Goal: Task Accomplishment & Management: Use online tool/utility

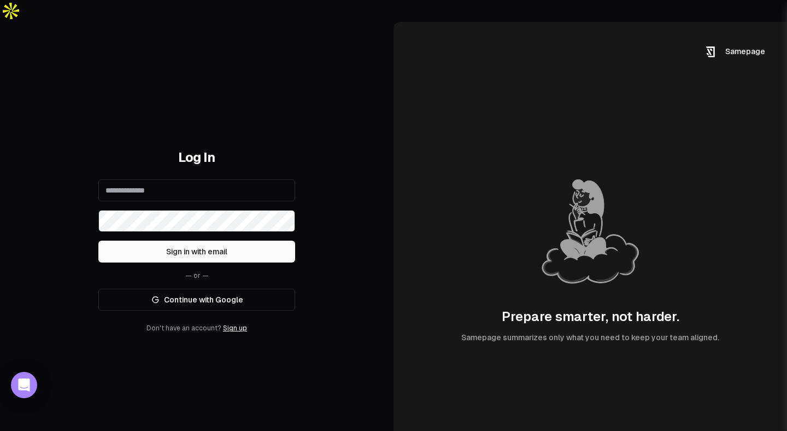
click at [220, 289] on link "Continue with Google" at bounding box center [196, 300] width 197 height 22
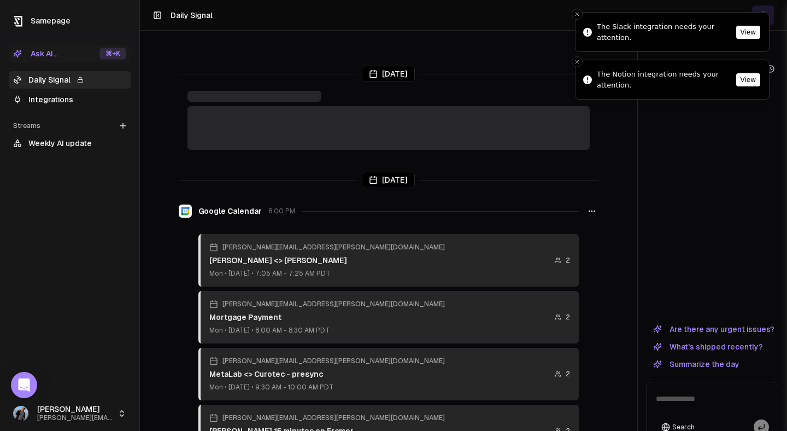
click at [751, 31] on button "View" at bounding box center [749, 32] width 24 height 13
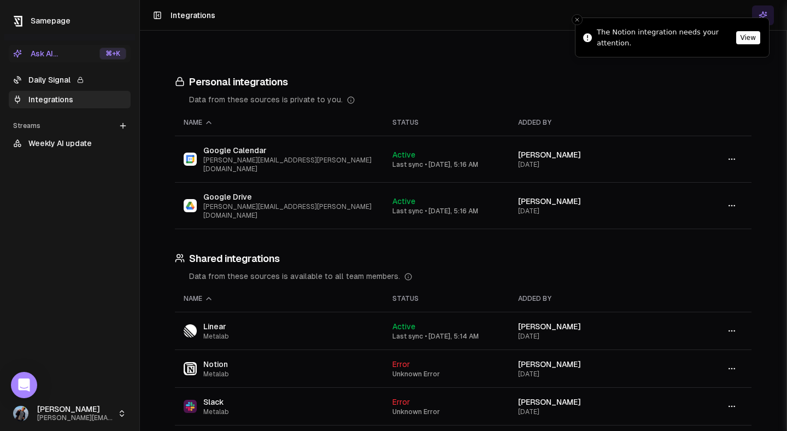
click at [737, 32] on button "View" at bounding box center [749, 37] width 24 height 13
click at [50, 81] on link "Daily Signal" at bounding box center [70, 79] width 122 height 17
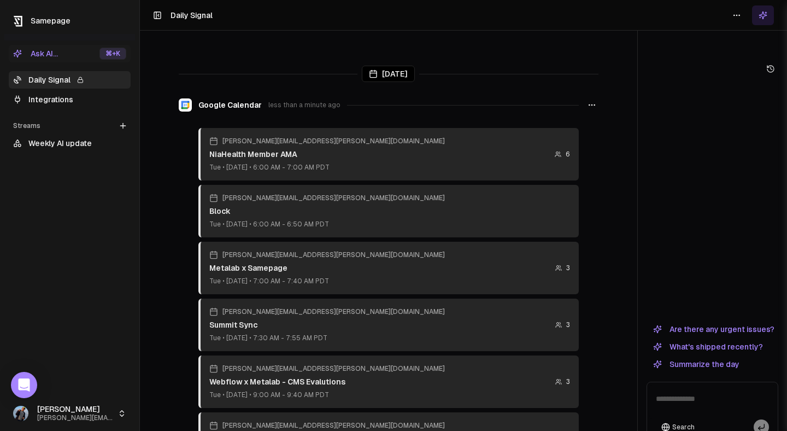
click at [718, 323] on button "Are there any urgent issues?" at bounding box center [714, 329] width 135 height 13
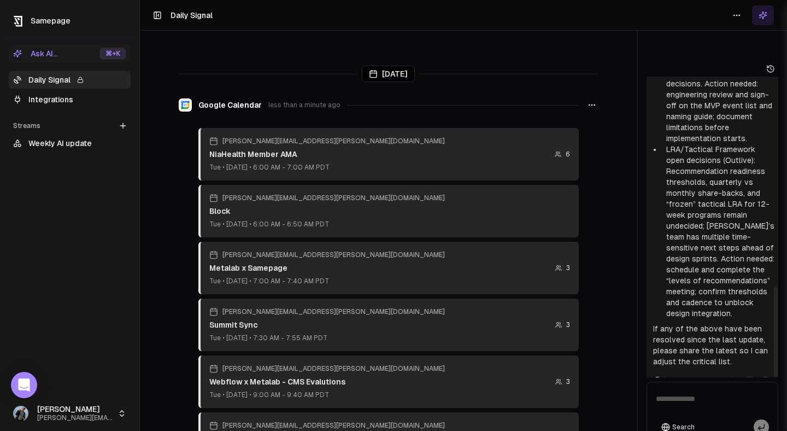
scroll to position [704, 0]
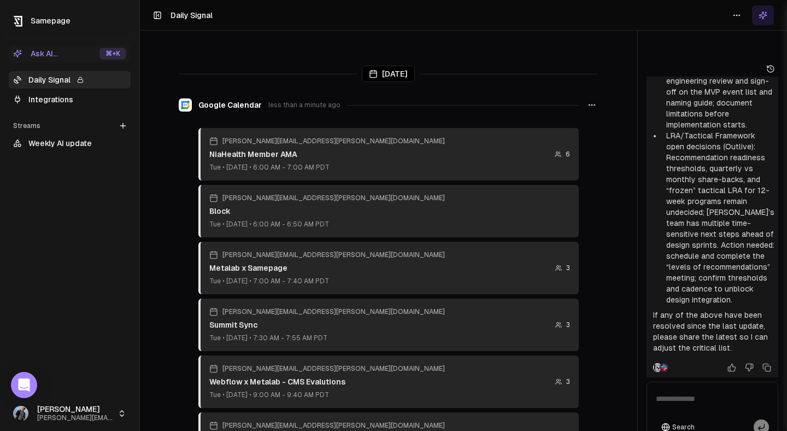
click at [62, 104] on link "Integrations" at bounding box center [70, 99] width 122 height 17
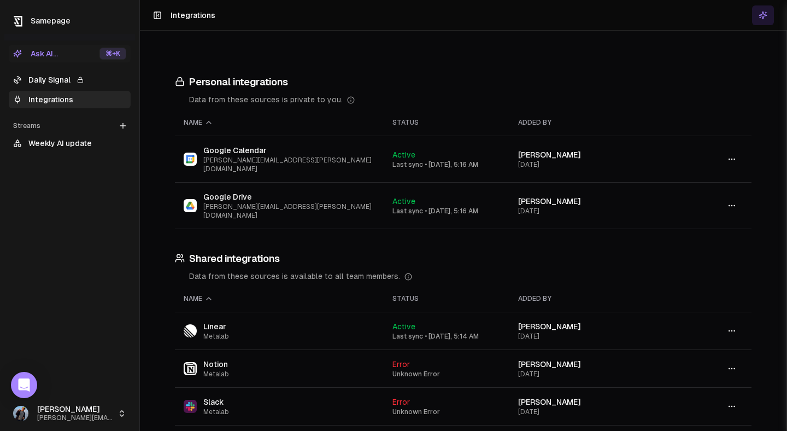
click at [56, 144] on link "Weekly AI update" at bounding box center [70, 143] width 122 height 17
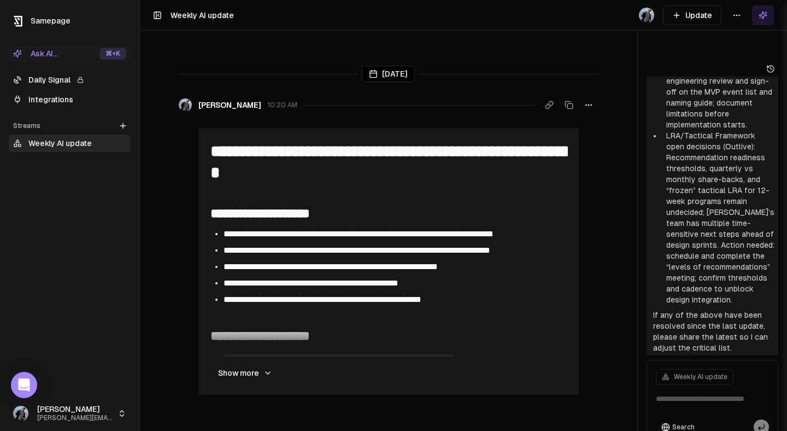
click at [249, 362] on button "Show more" at bounding box center [245, 373] width 72 height 22
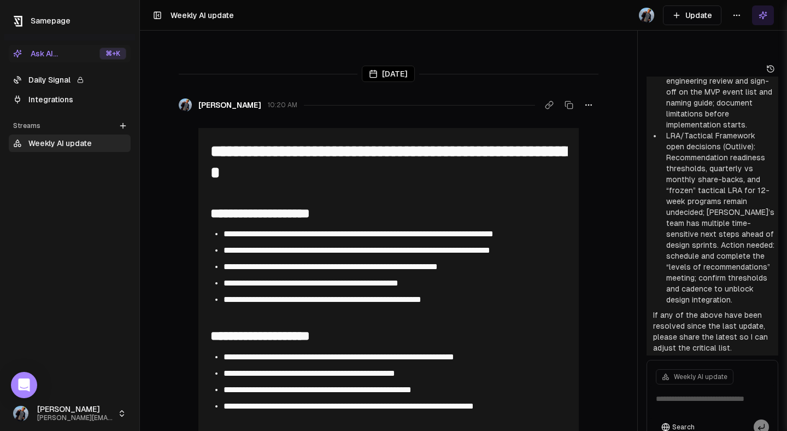
click at [59, 82] on link "Daily Signal" at bounding box center [70, 79] width 122 height 17
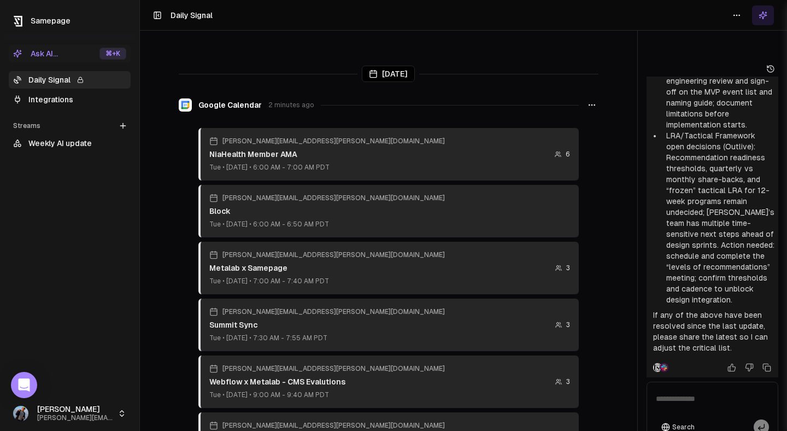
click at [75, 61] on button "Ask AI... ⌘ +K" at bounding box center [70, 53] width 122 height 17
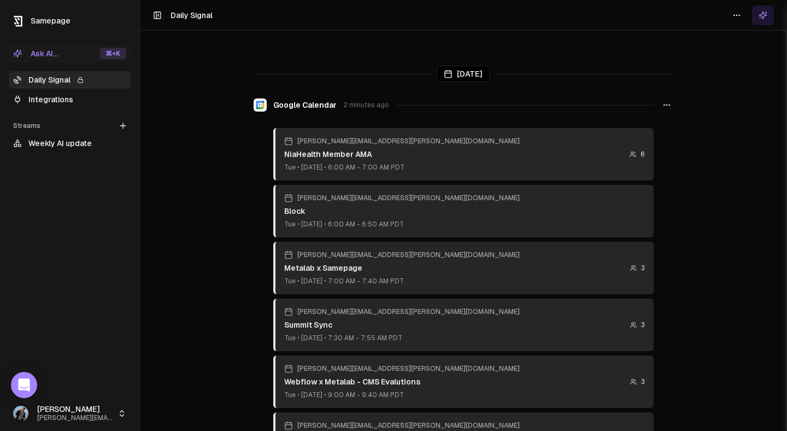
click at [441, 139] on div "[PERSON_NAME][EMAIL_ADDRESS][PERSON_NAME][DOMAIN_NAME] NiaHealth Member AMA Tue…" at bounding box center [463, 154] width 381 height 52
click at [200, 22] on header "Toggle Sidebar Daily Signal" at bounding box center [463, 15] width 647 height 31
click at [199, 13] on h1 "Daily Signal" at bounding box center [192, 15] width 42 height 11
click at [33, 20] on span "Samepage" at bounding box center [51, 20] width 40 height 9
click at [51, 93] on link "Integrations" at bounding box center [70, 99] width 122 height 17
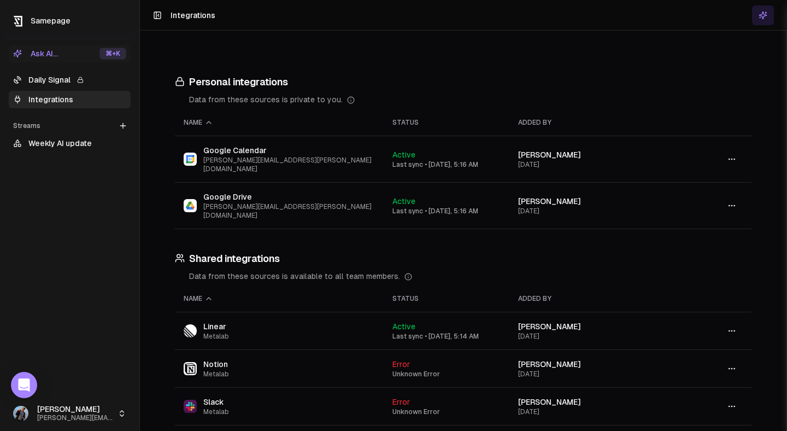
click at [734, 364] on icon "button" at bounding box center [732, 368] width 9 height 9
click at [729, 347] on div "Sync" at bounding box center [732, 352] width 65 height 17
click at [731, 402] on icon "button" at bounding box center [732, 406] width 9 height 9
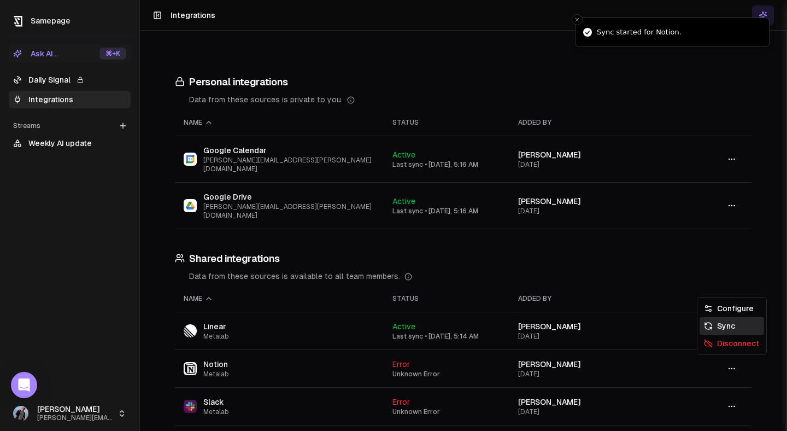
click at [728, 321] on div "Sync" at bounding box center [732, 325] width 65 height 17
